Goal: Transaction & Acquisition: Purchase product/service

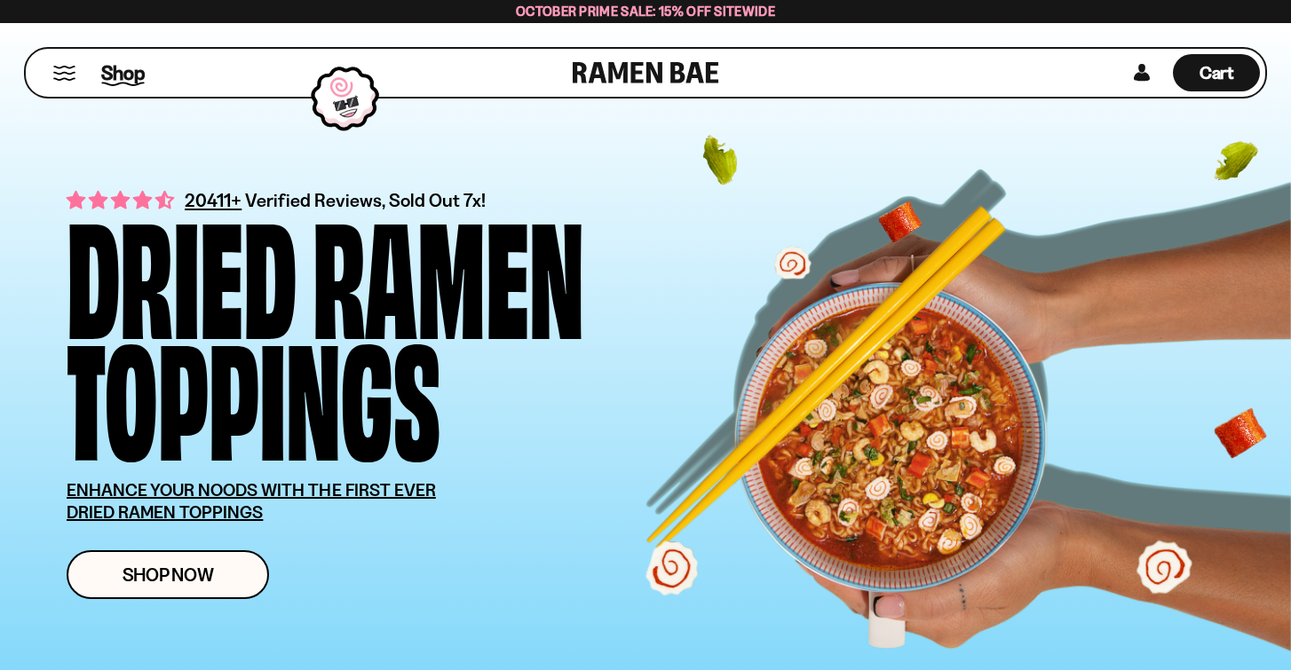
click at [127, 74] on span "Shop" at bounding box center [123, 72] width 44 height 27
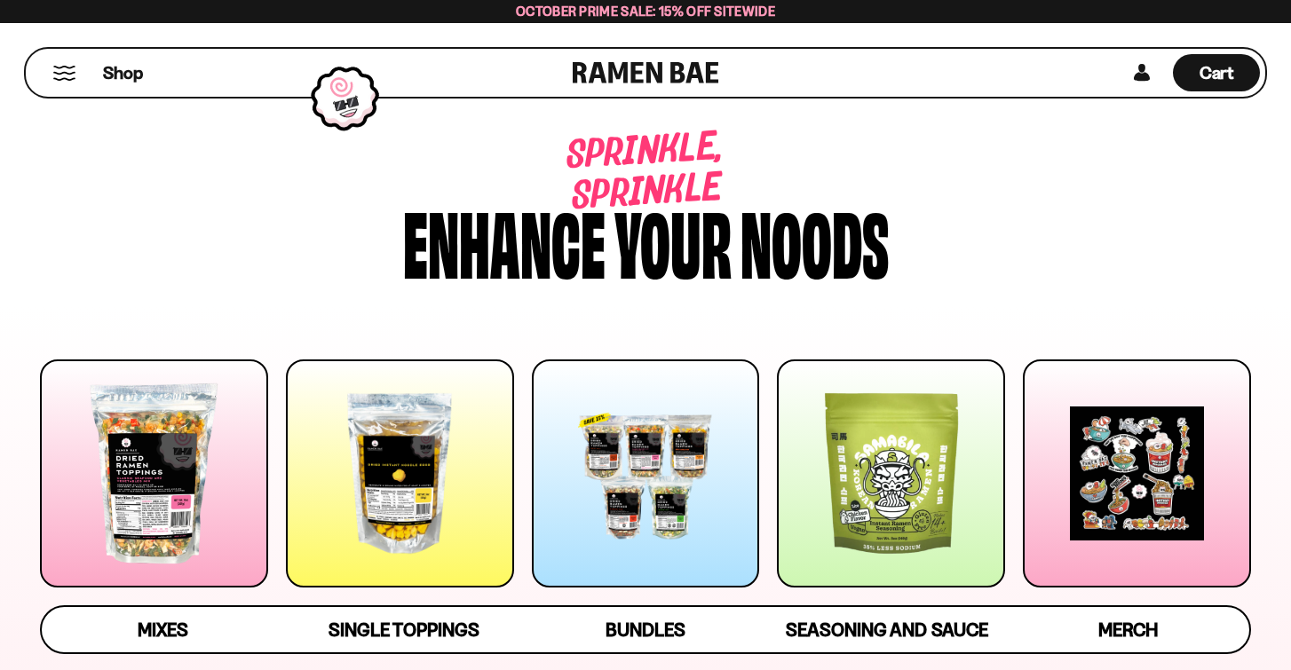
click at [599, 471] on div at bounding box center [646, 474] width 228 height 228
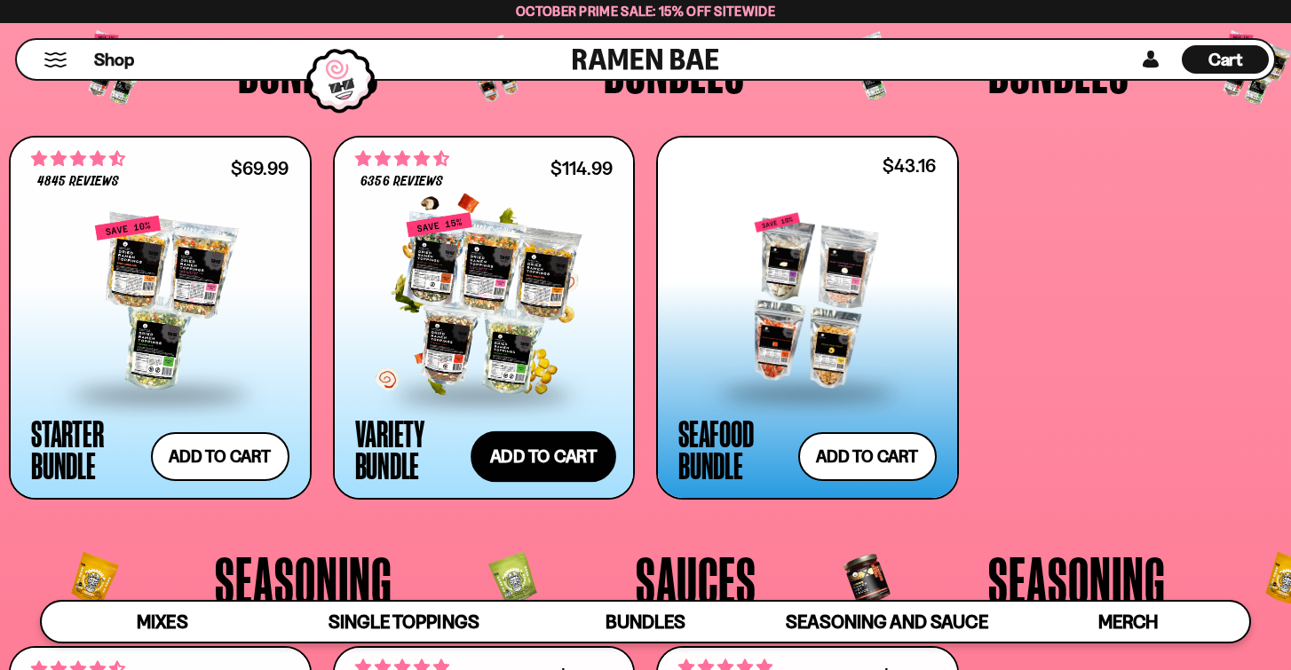
scroll to position [3593, 0]
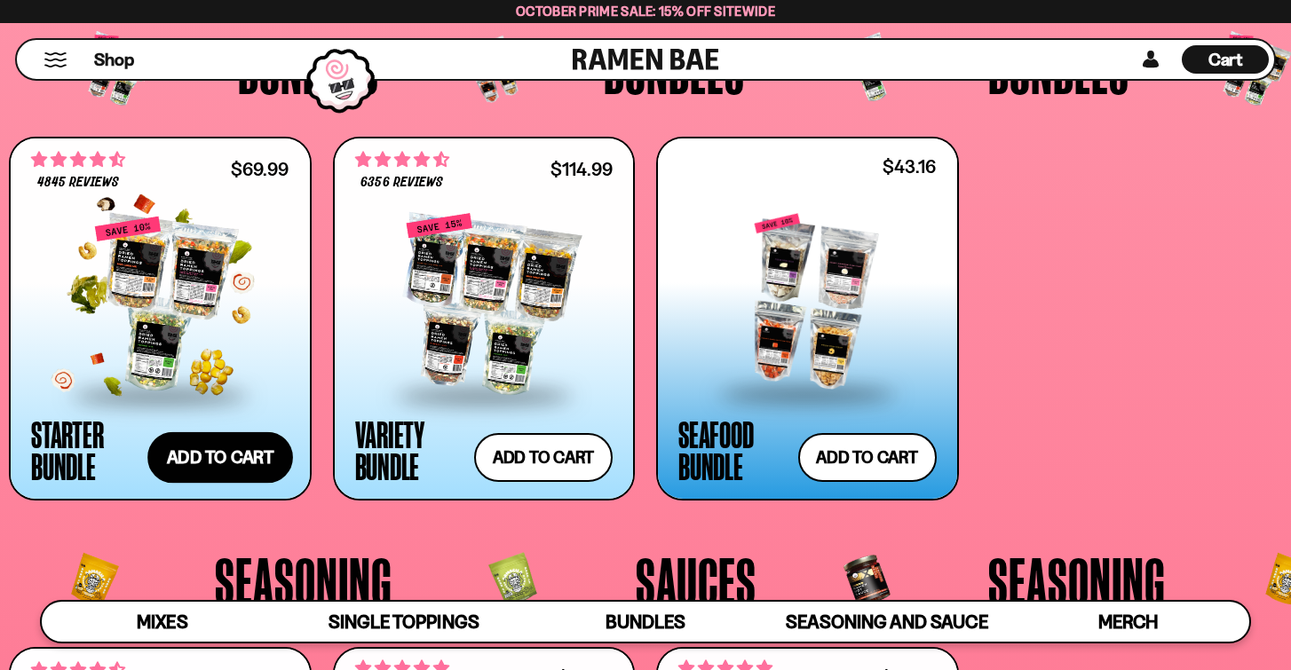
click at [233, 465] on button "Add to cart Add ― Regular price $69.99 Regular price $77.97 USD Sale price $69.…" at bounding box center [220, 457] width 146 height 51
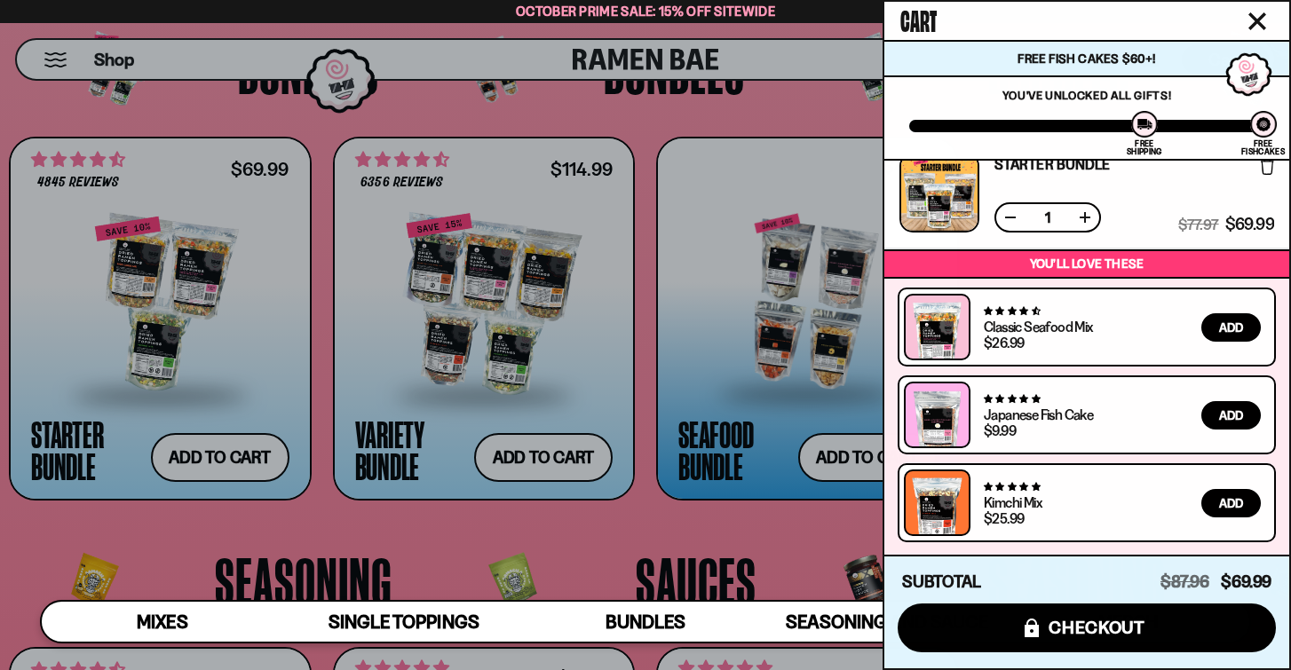
scroll to position [0, 0]
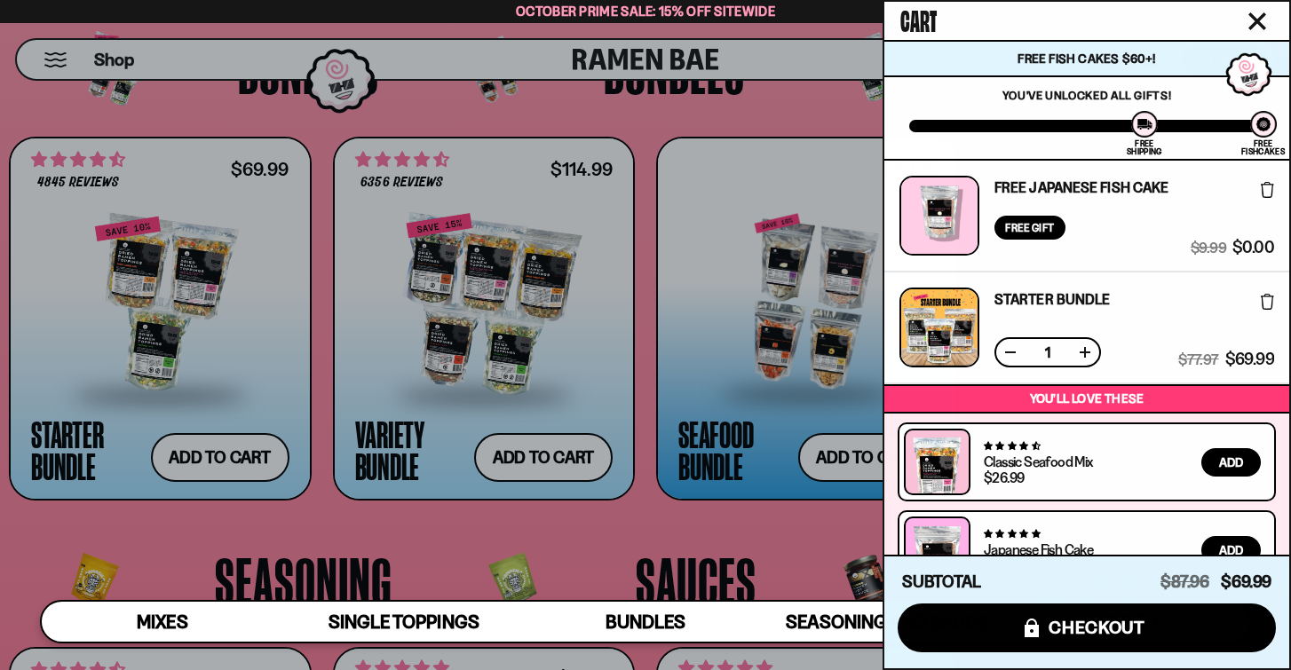
click at [1265, 191] on icon at bounding box center [1267, 190] width 13 height 16
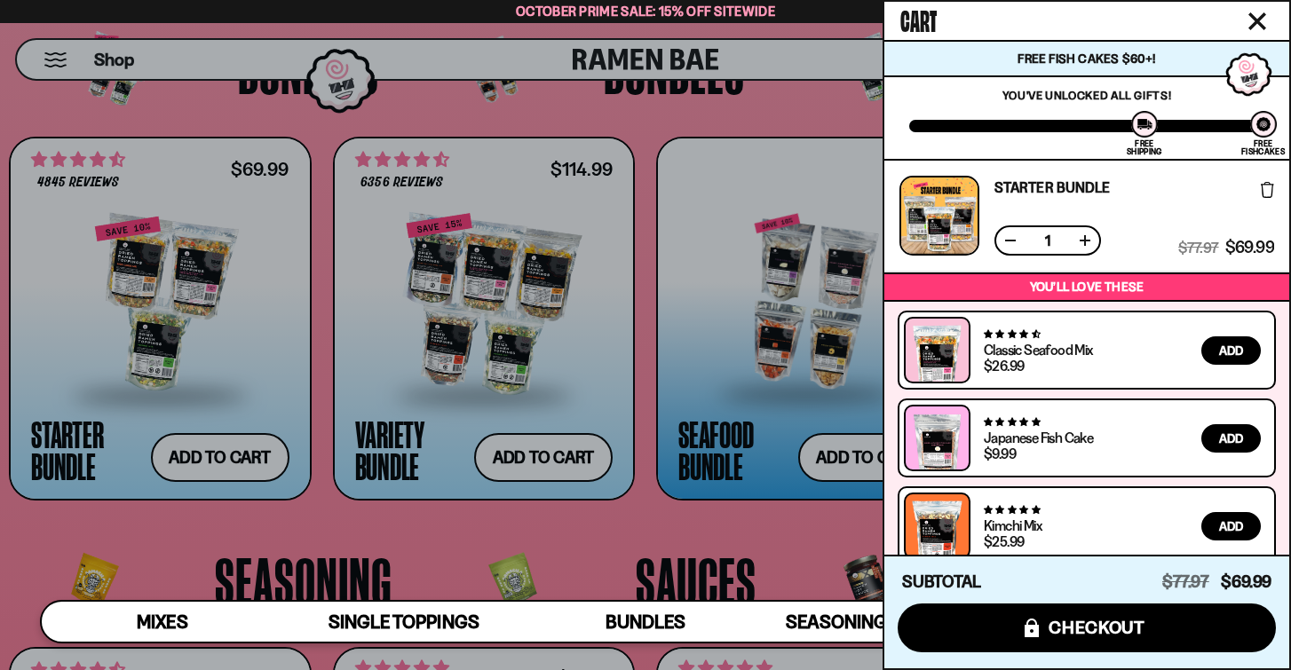
scroll to position [23, 0]
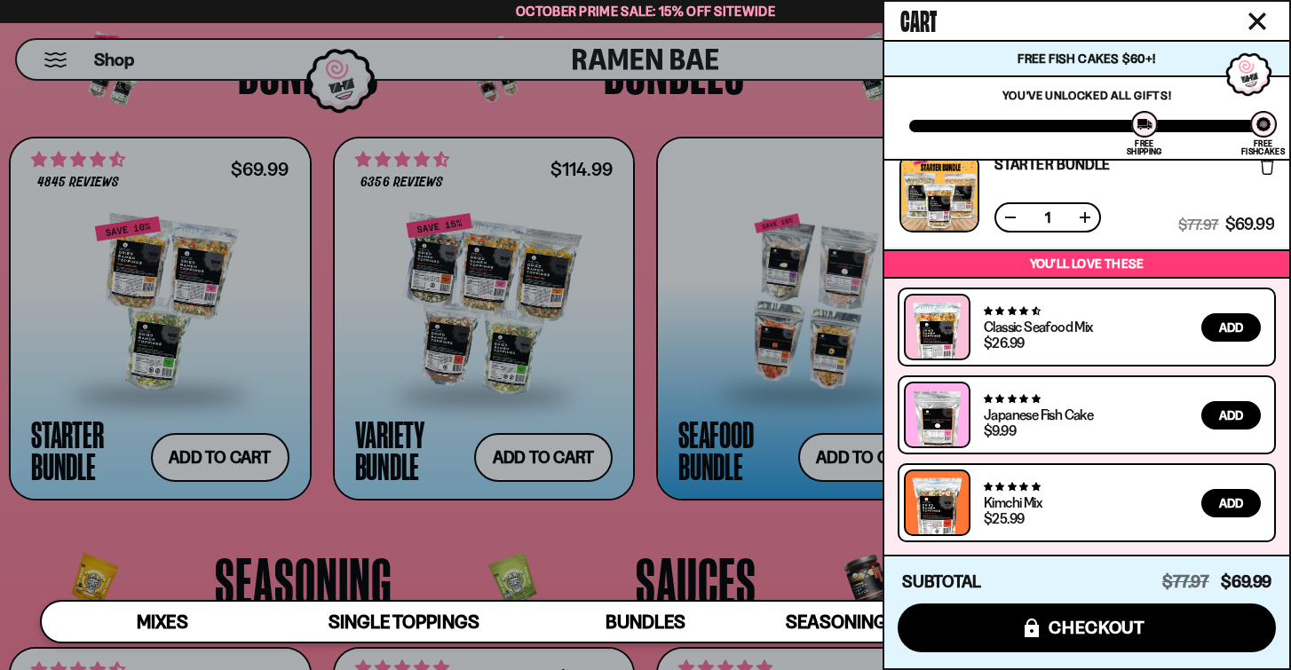
click at [162, 281] on div at bounding box center [645, 335] width 1291 height 670
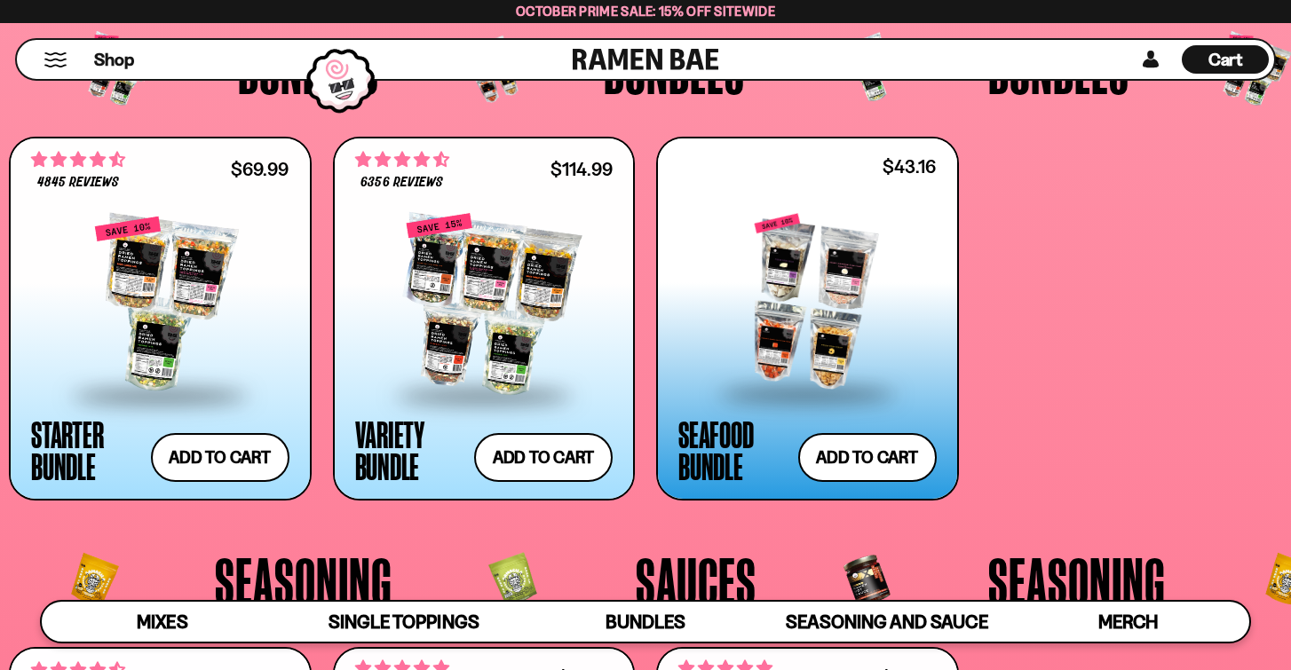
click at [162, 281] on div at bounding box center [160, 305] width 258 height 178
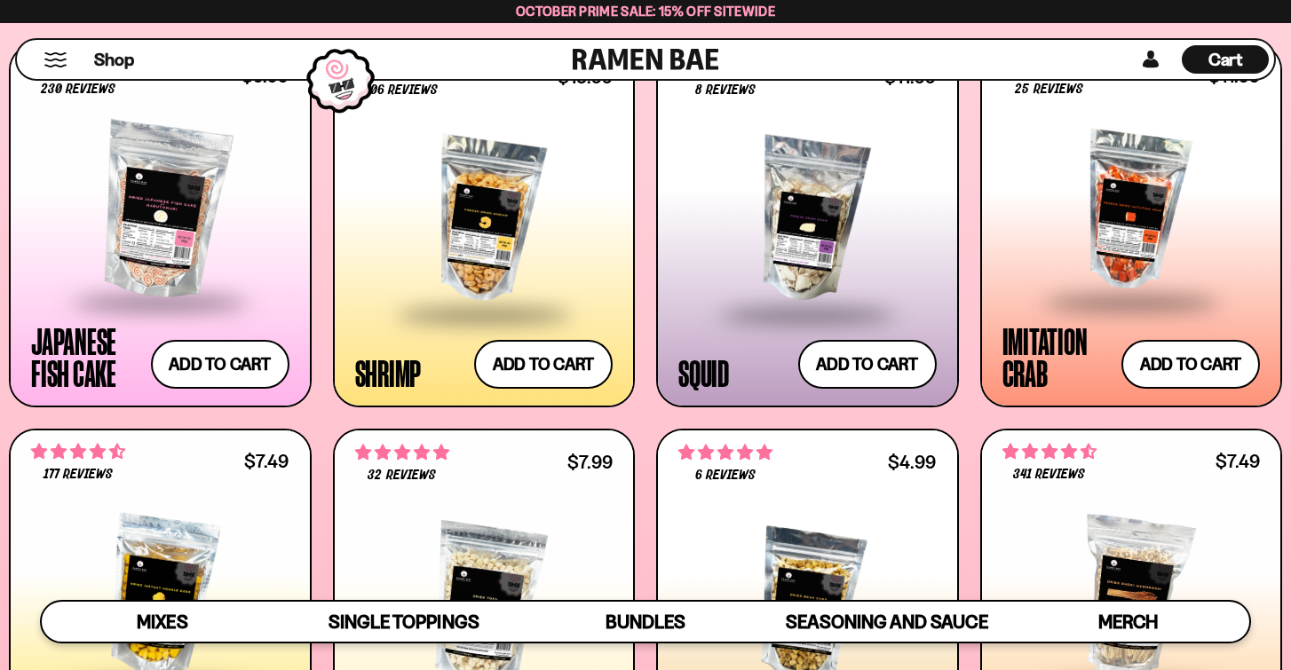
scroll to position [1634, 0]
click at [1216, 62] on span "Cart" at bounding box center [1225, 59] width 35 height 21
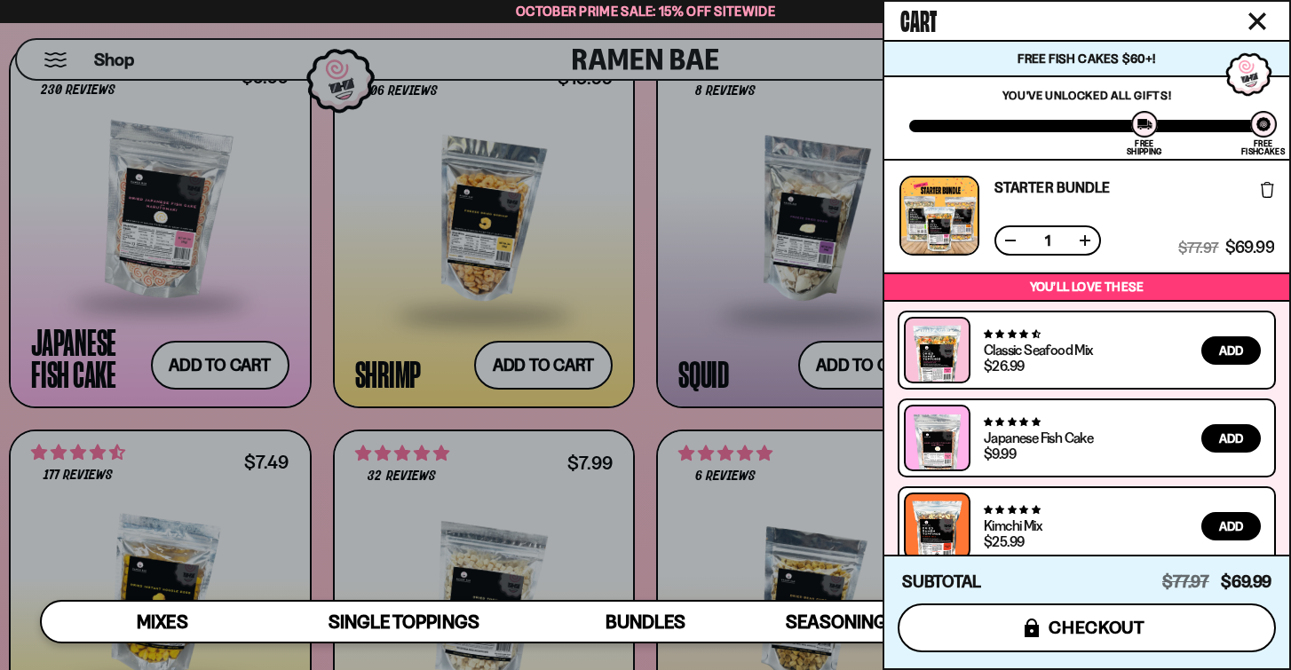
click at [1071, 628] on span "checkout" at bounding box center [1097, 628] width 97 height 20
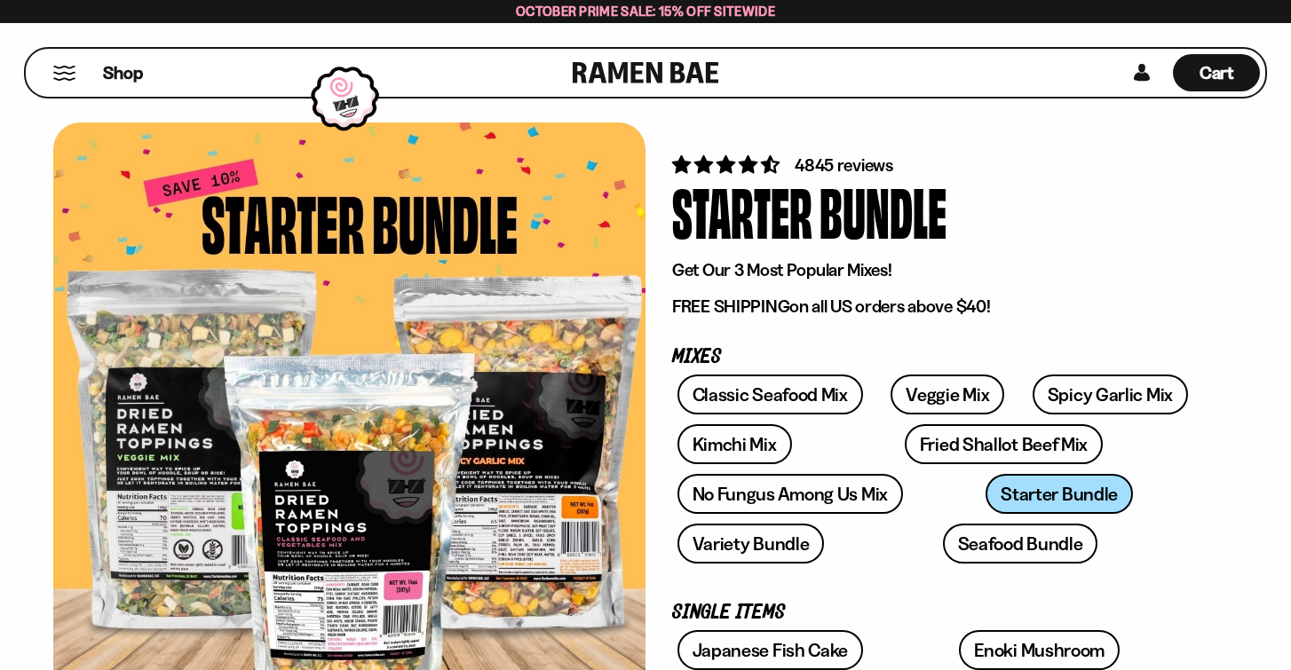
scroll to position [51, 0]
